Goal: Task Accomplishment & Management: Use online tool/utility

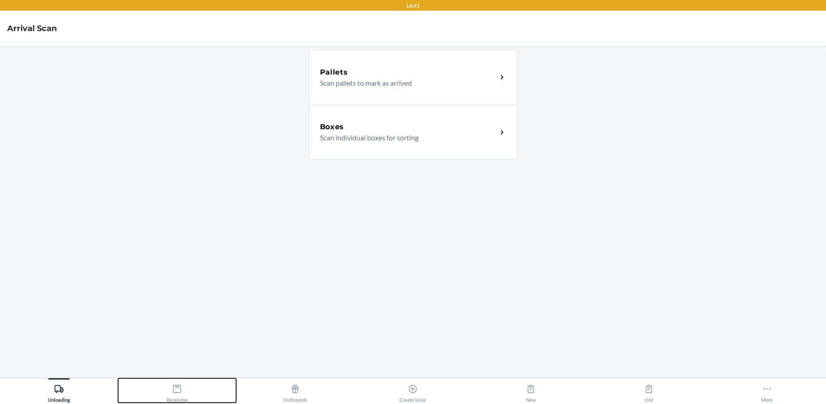
click at [176, 389] on icon at bounding box center [177, 389] width 10 height 10
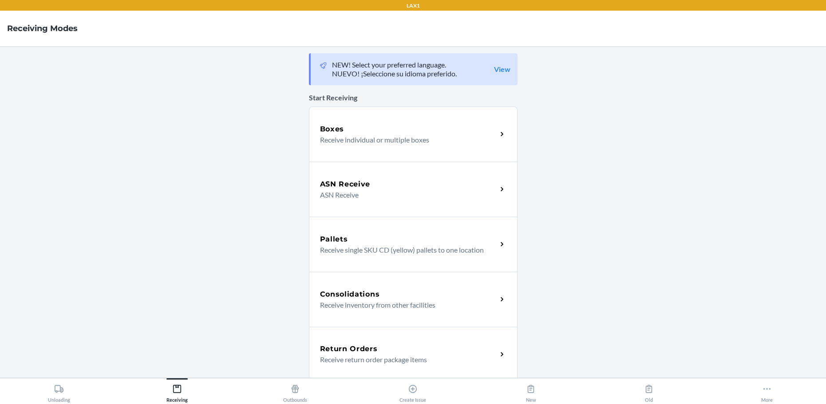
click at [410, 133] on div "Boxes" at bounding box center [408, 129] width 177 height 11
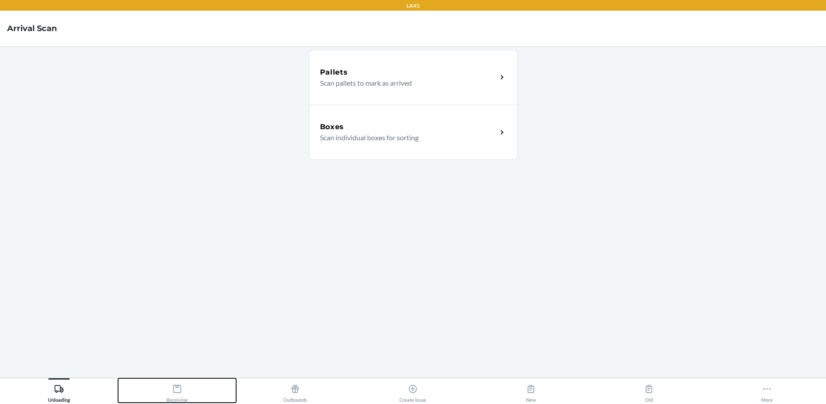
click at [178, 388] on icon at bounding box center [177, 389] width 10 height 10
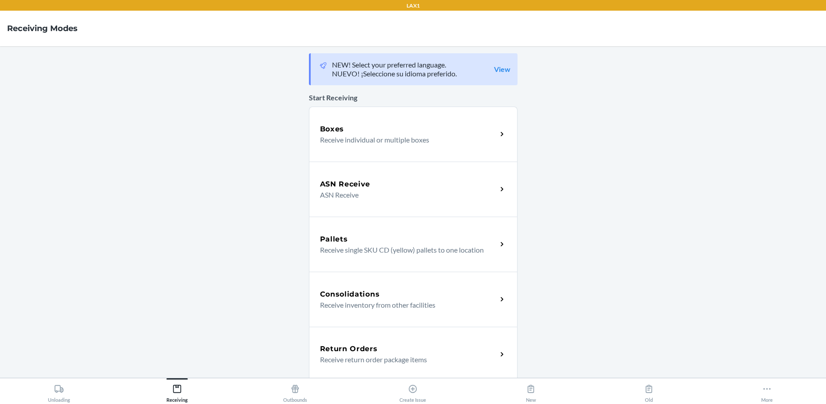
click at [413, 137] on p "Receive individual or multiple boxes" at bounding box center [405, 139] width 170 height 11
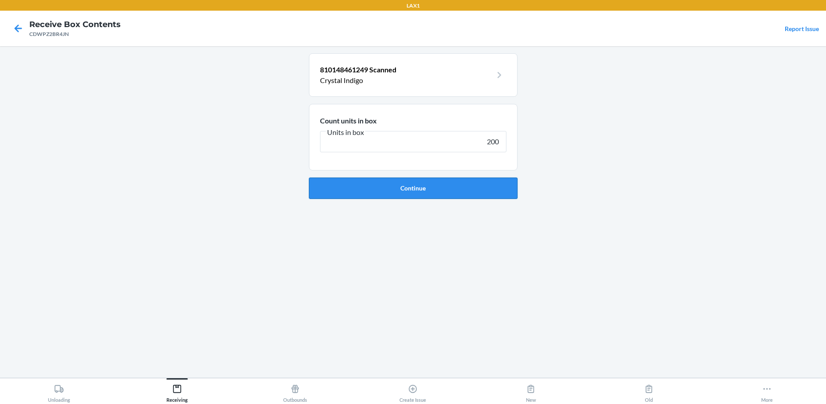
type input "200"
click at [450, 190] on button "Continue" at bounding box center [413, 188] width 209 height 21
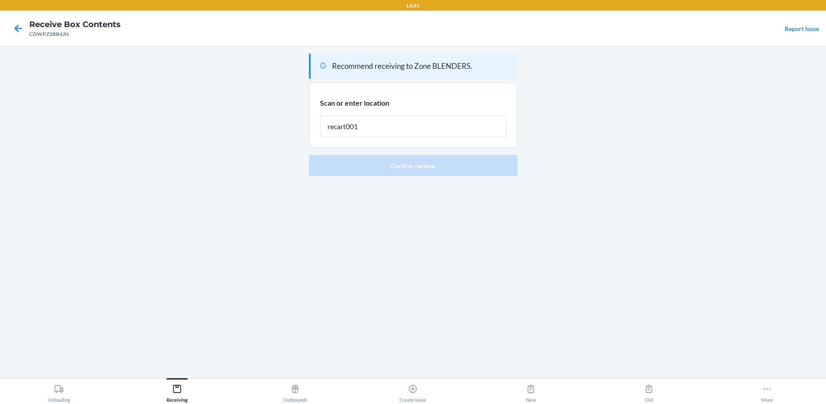
type input "recart001"
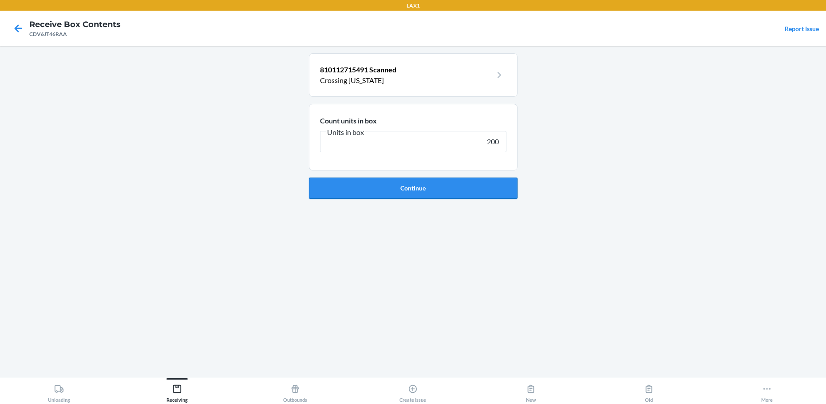
type input "200"
click at [419, 187] on button "Continue" at bounding box center [413, 188] width 209 height 21
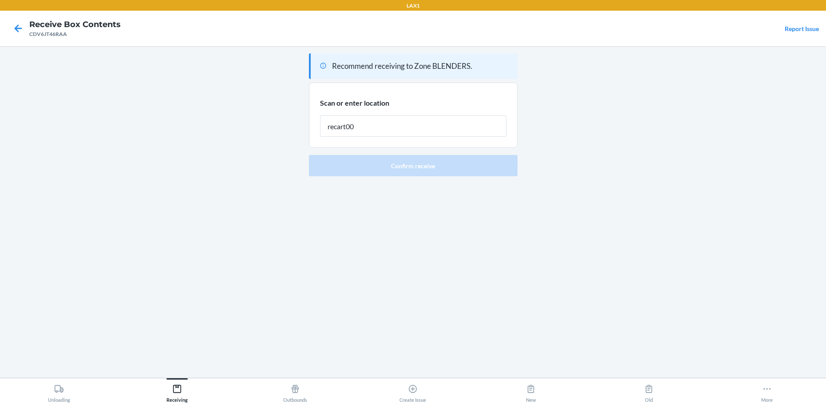
type input "recart001"
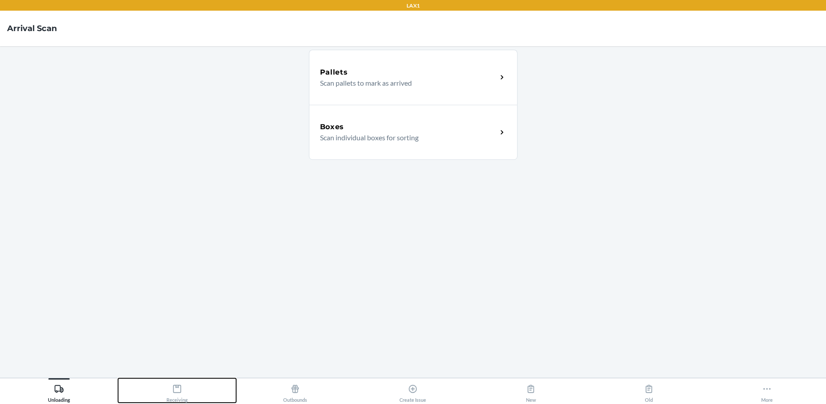
drag, startPoint x: 181, startPoint y: 392, endPoint x: 182, endPoint y: 387, distance: 4.8
click at [182, 390] on div "Receiving" at bounding box center [176, 391] width 21 height 22
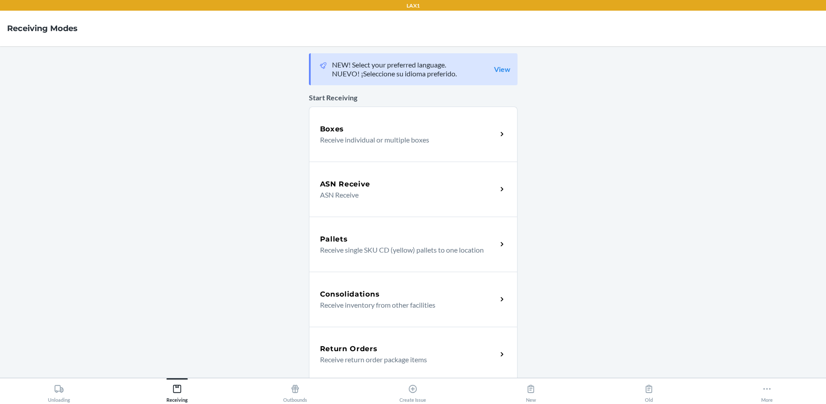
click at [426, 138] on p "Receive individual or multiple boxes" at bounding box center [405, 139] width 170 height 11
